Goal: Task Accomplishment & Management: Use online tool/utility

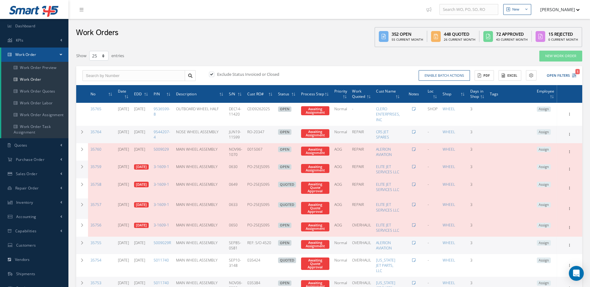
select select "25"
click at [39, 219] on link "Accounting" at bounding box center [34, 217] width 68 height 14
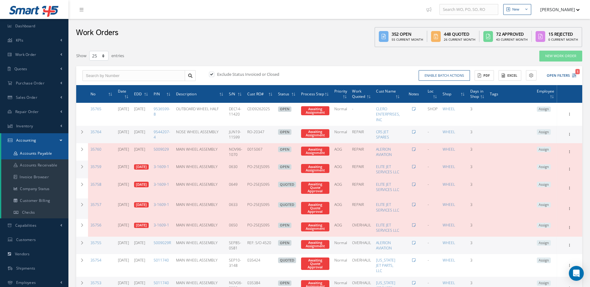
click at [38, 151] on link "Accounts Payable" at bounding box center [34, 154] width 67 height 12
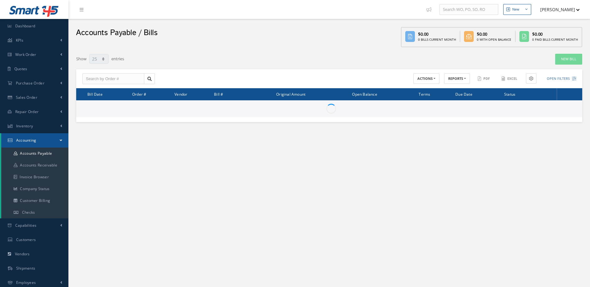
select select "25"
click at [569, 62] on link "New Bill" at bounding box center [568, 59] width 27 height 11
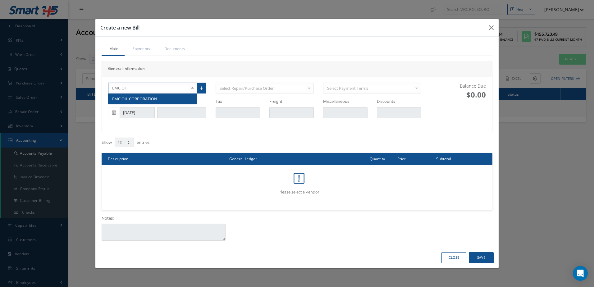
type input "EMC OIL"
click at [147, 95] on span "EMC OIL CORPORATION" at bounding box center [152, 99] width 88 height 11
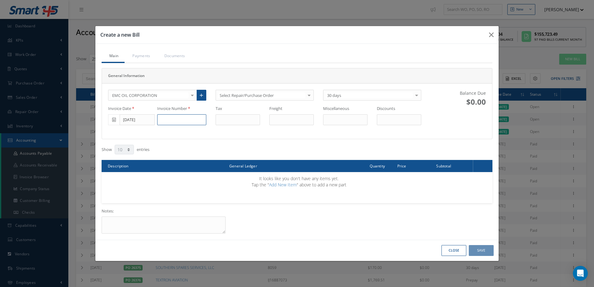
click at [177, 119] on input at bounding box center [181, 119] width 49 height 11
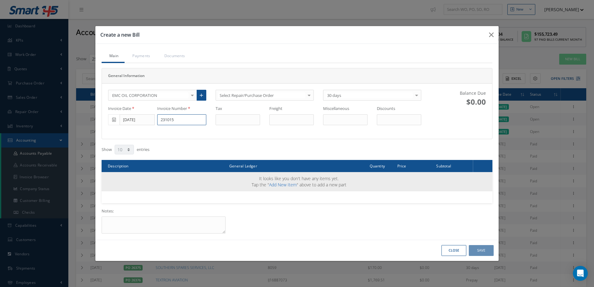
type input "231015"
click at [290, 185] on link "Add New Item" at bounding box center [283, 185] width 28 height 6
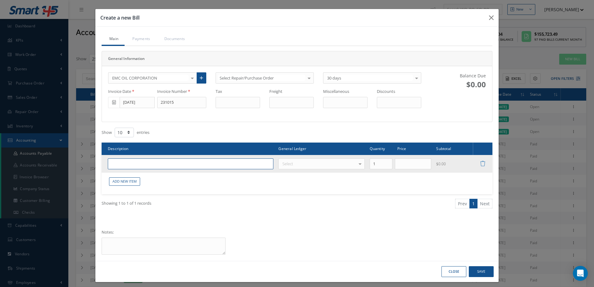
click at [142, 164] on input "text" at bounding box center [191, 164] width 166 height 11
type input "SANDBLASTER DUST ONE DRIM/PAINT FILTER DRUM"
click at [340, 163] on div "Select" at bounding box center [322, 164] width 86 height 11
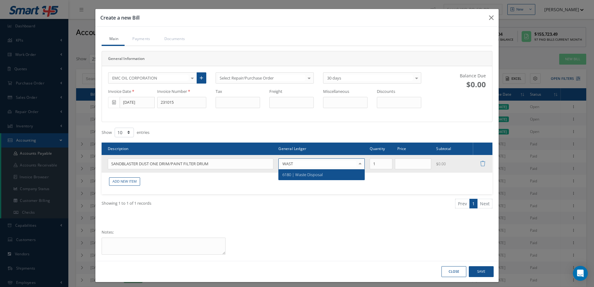
type input "WASTE"
click at [338, 175] on span "6180 | Waste Disposal" at bounding box center [322, 174] width 86 height 11
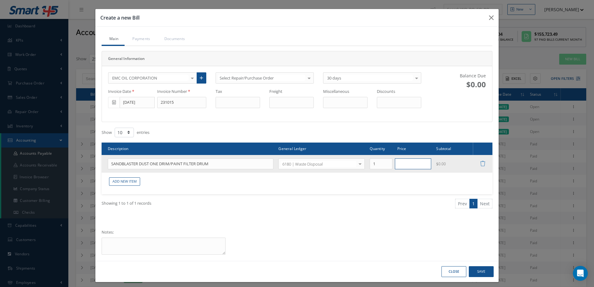
click at [416, 167] on input "text" at bounding box center [413, 164] width 37 height 11
type input "805.25"
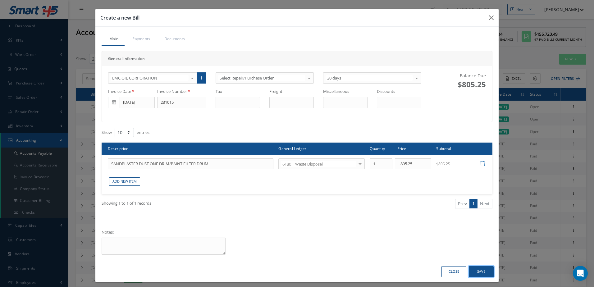
click at [486, 271] on button "Save" at bounding box center [481, 271] width 25 height 11
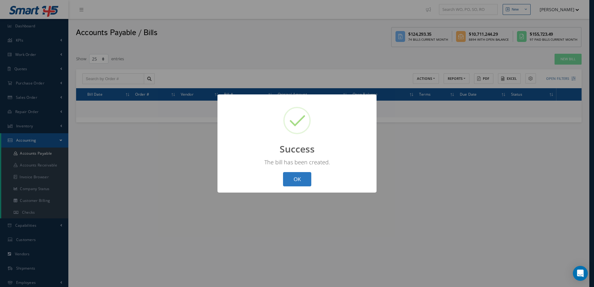
click at [296, 181] on button "OK" at bounding box center [297, 179] width 28 height 15
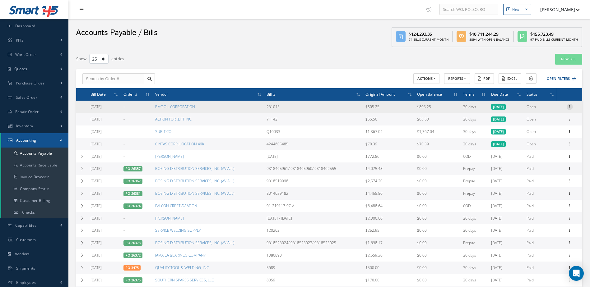
click at [572, 106] on icon at bounding box center [569, 106] width 6 height 5
click at [536, 126] on link "Make a Check" at bounding box center [540, 127] width 49 height 8
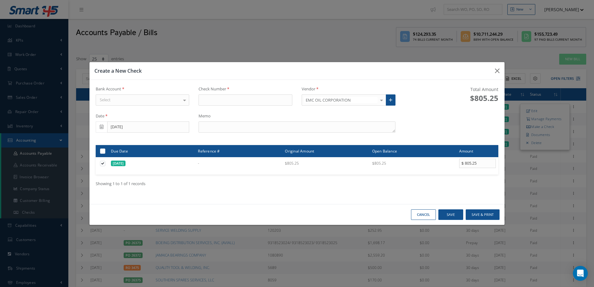
click at [141, 101] on div "Select" at bounding box center [143, 99] width 94 height 11
click at [141, 110] on span "[PERSON_NAME] FARGO" at bounding box center [142, 111] width 93 height 11
type input "17403"
click at [282, 127] on textarea at bounding box center [297, 127] width 197 height 11
type textarea "INV. 231015"
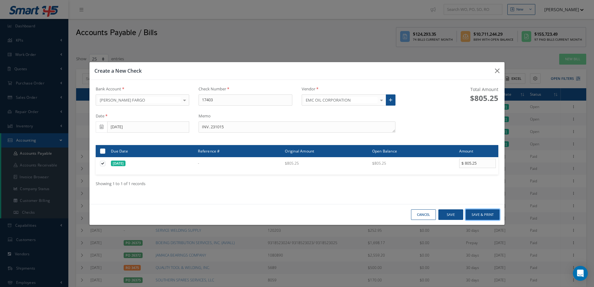
click at [473, 213] on button "Save & Print" at bounding box center [483, 214] width 34 height 11
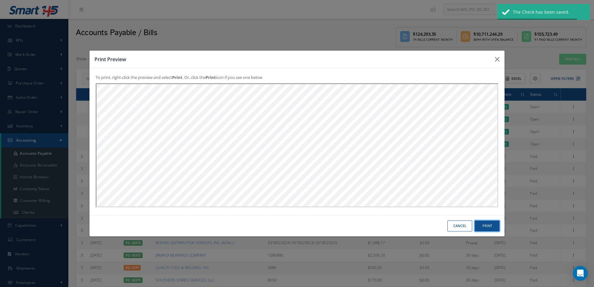
click at [480, 228] on button "Print" at bounding box center [487, 226] width 25 height 11
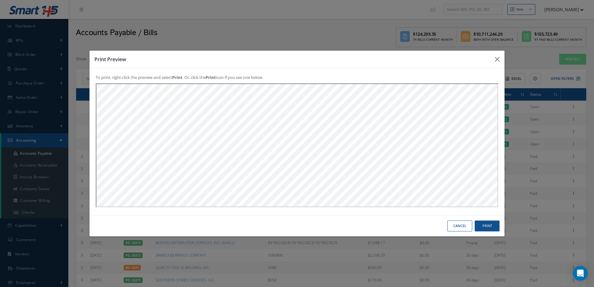
click at [454, 232] on div "Cancel Print" at bounding box center [297, 225] width 415 height 21
click at [455, 227] on button "Cancel" at bounding box center [460, 226] width 25 height 11
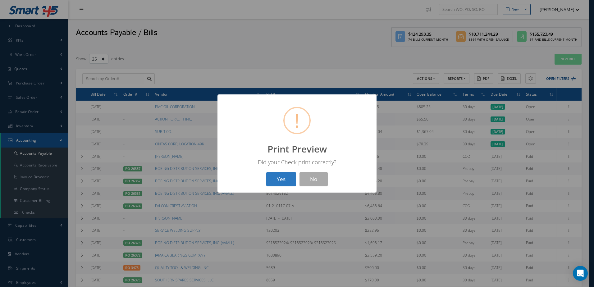
click at [281, 179] on button "Yes" at bounding box center [281, 179] width 30 height 15
